Goal: Task Accomplishment & Management: Manage account settings

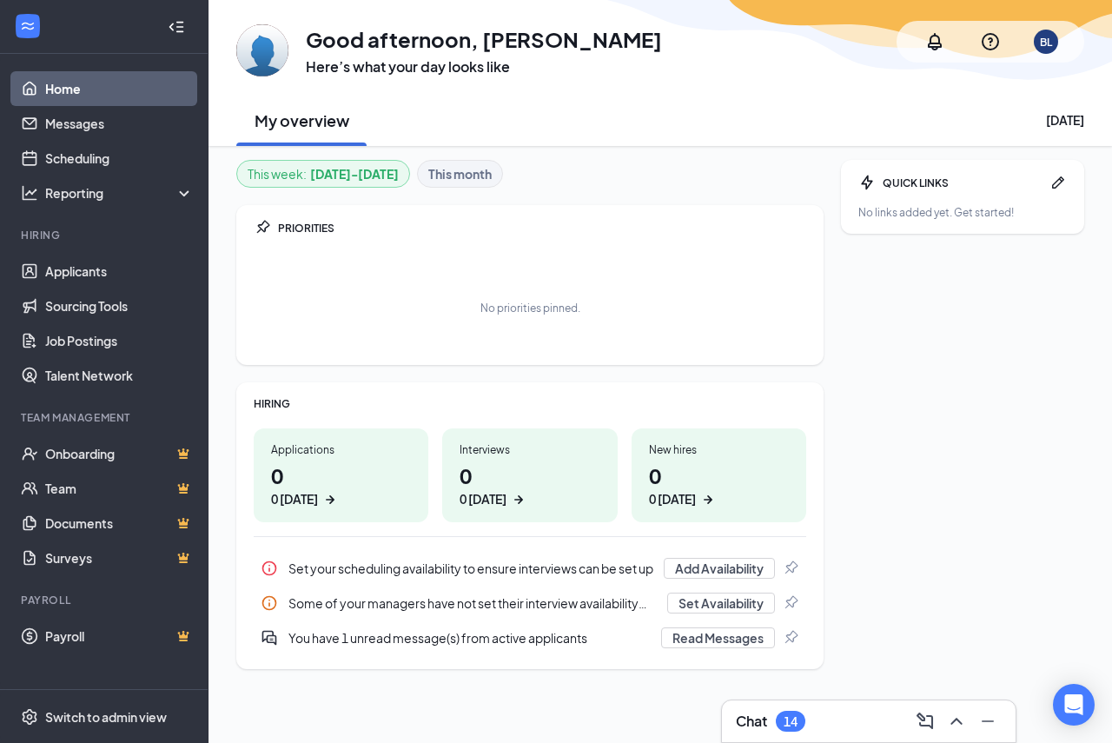
click at [470, 486] on h1 "0 0 [DATE]" at bounding box center [529, 484] width 140 height 48
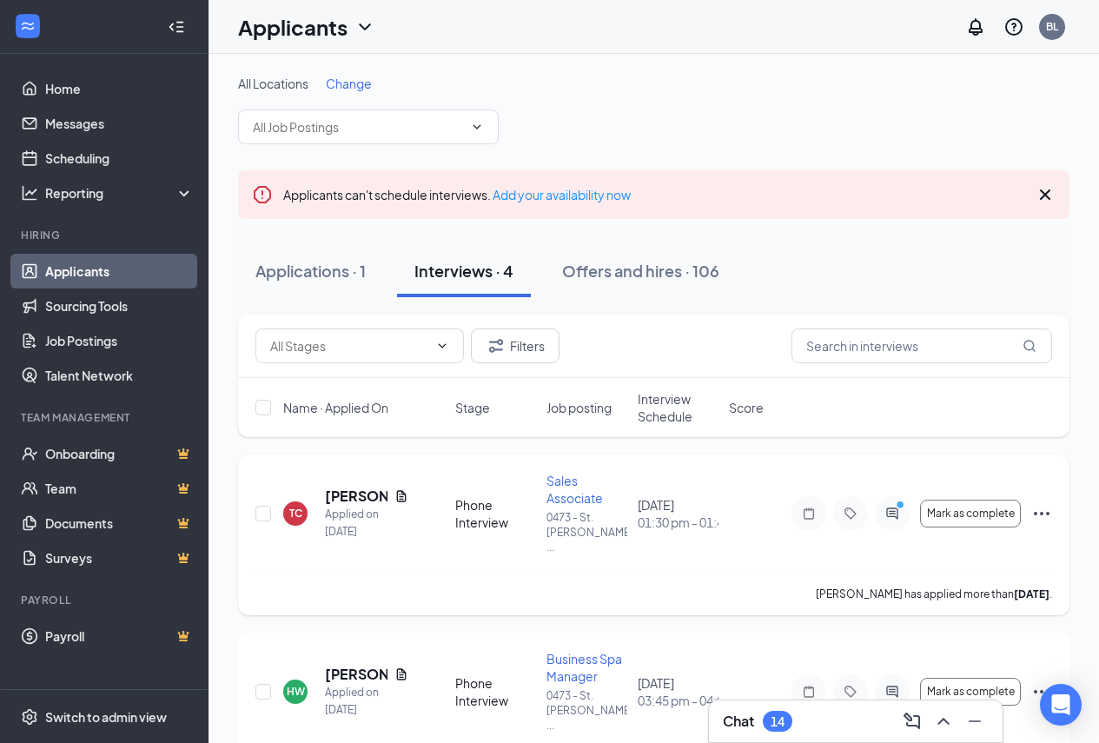
click at [553, 494] on span "Sales Associate" at bounding box center [574, 489] width 56 height 33
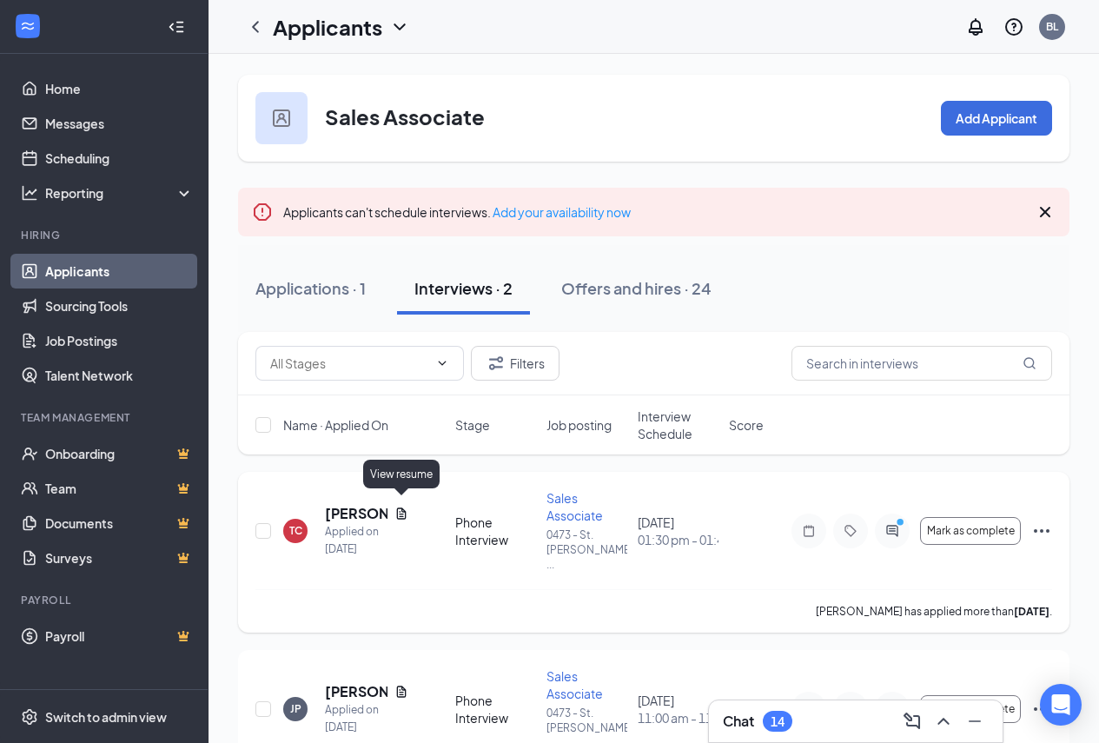
click at [407, 507] on icon "Document" at bounding box center [401, 513] width 14 height 14
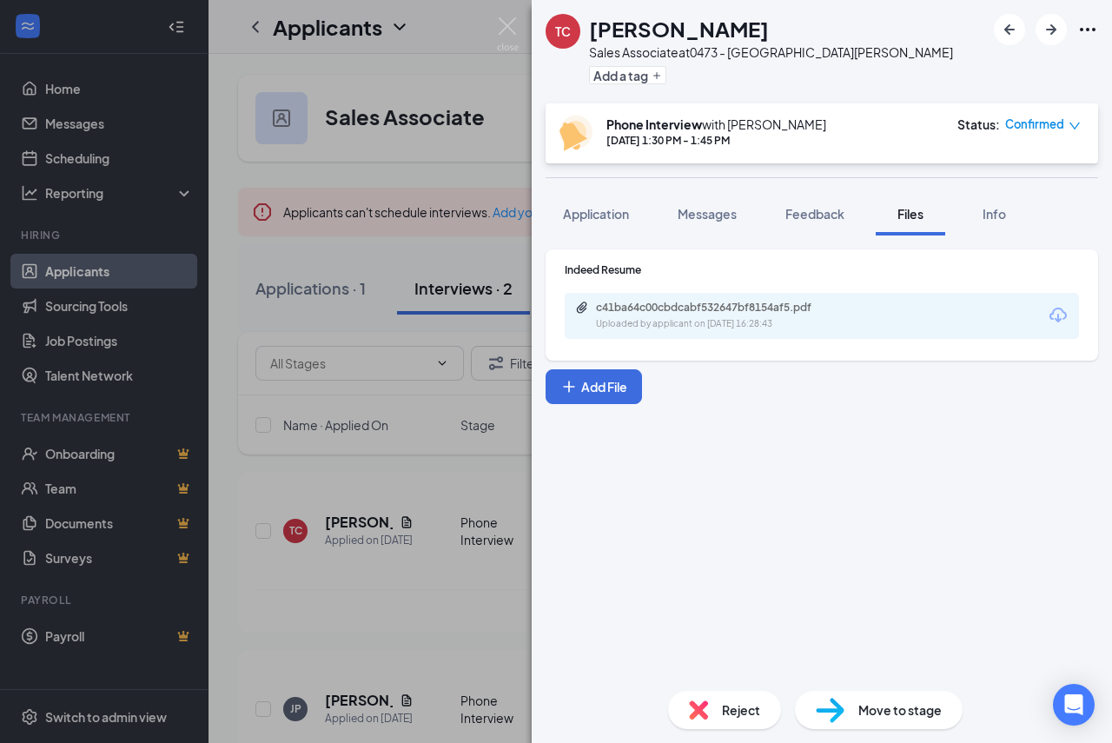
click at [847, 303] on div "c41ba64c00cbdcabf532647bf8154af5.pdf" at bounding box center [715, 308] width 281 height 14
